Goal: Task Accomplishment & Management: Manage account settings

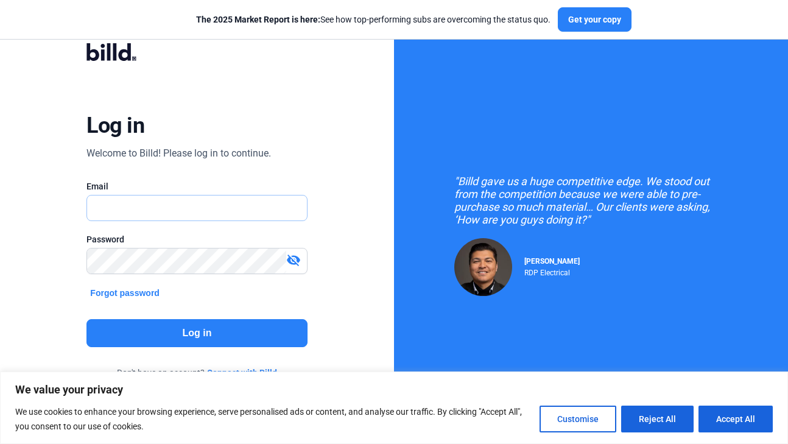
type input "[EMAIL_ADDRESS][DOMAIN_NAME]"
click at [289, 255] on mat-icon "visibility_off" at bounding box center [293, 260] width 15 height 15
click at [192, 341] on button "Log in" at bounding box center [196, 333] width 221 height 28
type input "[EMAIL_ADDRESS][DOMAIN_NAME]"
click at [218, 333] on button "Log in" at bounding box center [196, 333] width 221 height 28
